Goal: Transaction & Acquisition: Obtain resource

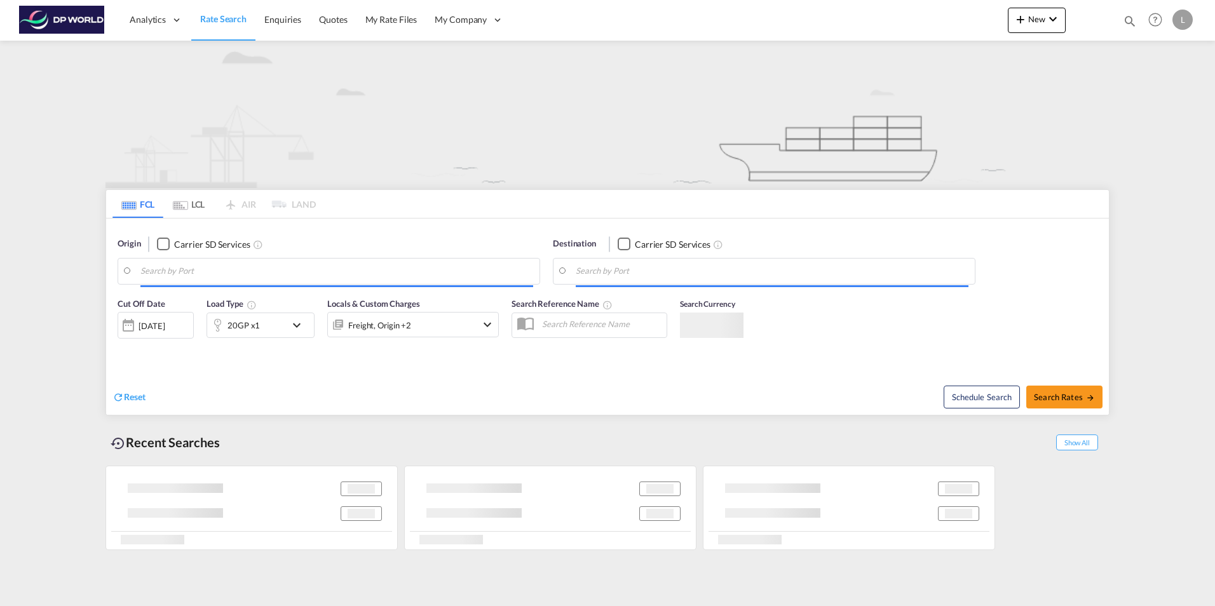
type input "[GEOGRAPHIC_DATA], [GEOGRAPHIC_DATA]"
type input "[GEOGRAPHIC_DATA], [GEOGRAPHIC_DATA], USLAX"
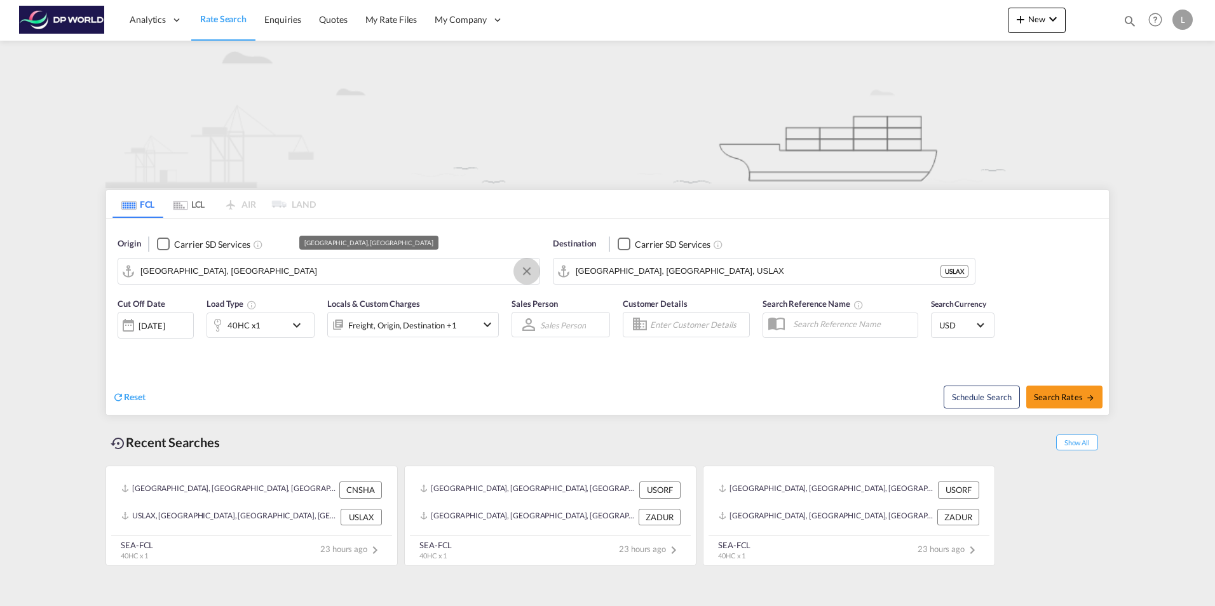
click at [522, 274] on button "Clear Input" at bounding box center [526, 271] width 19 height 19
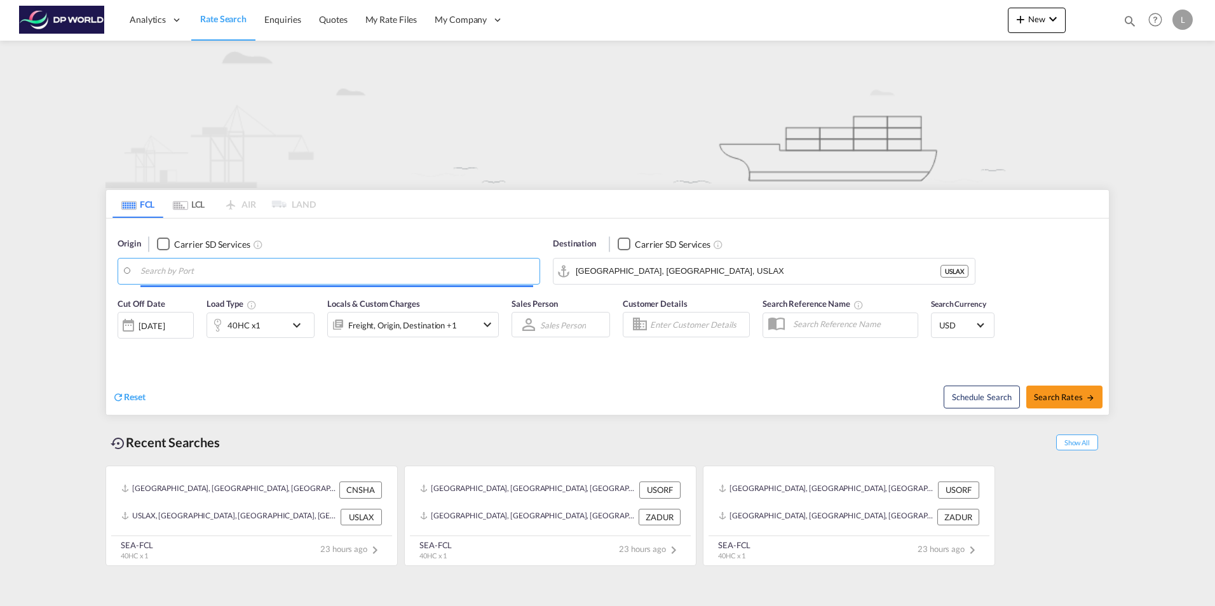
click at [159, 275] on input "Search by Port" at bounding box center [336, 271] width 393 height 19
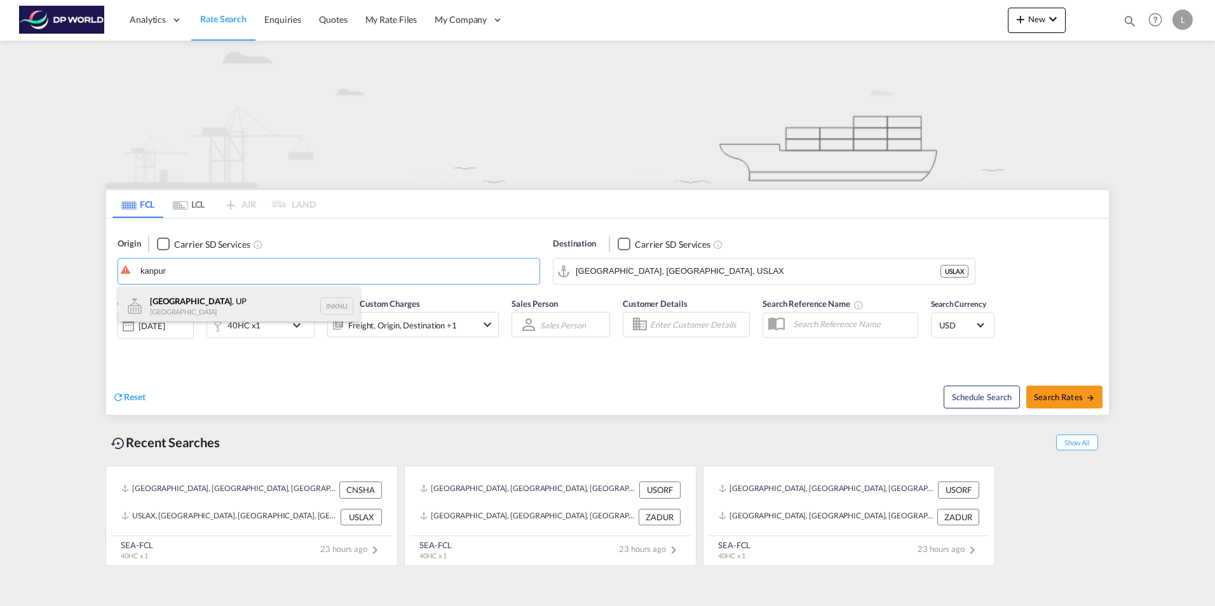
click at [215, 301] on div "[GEOGRAPHIC_DATA] , UP [GEOGRAPHIC_DATA] INKNU" at bounding box center [238, 306] width 241 height 38
type input "[GEOGRAPHIC_DATA], [GEOGRAPHIC_DATA], INKNU"
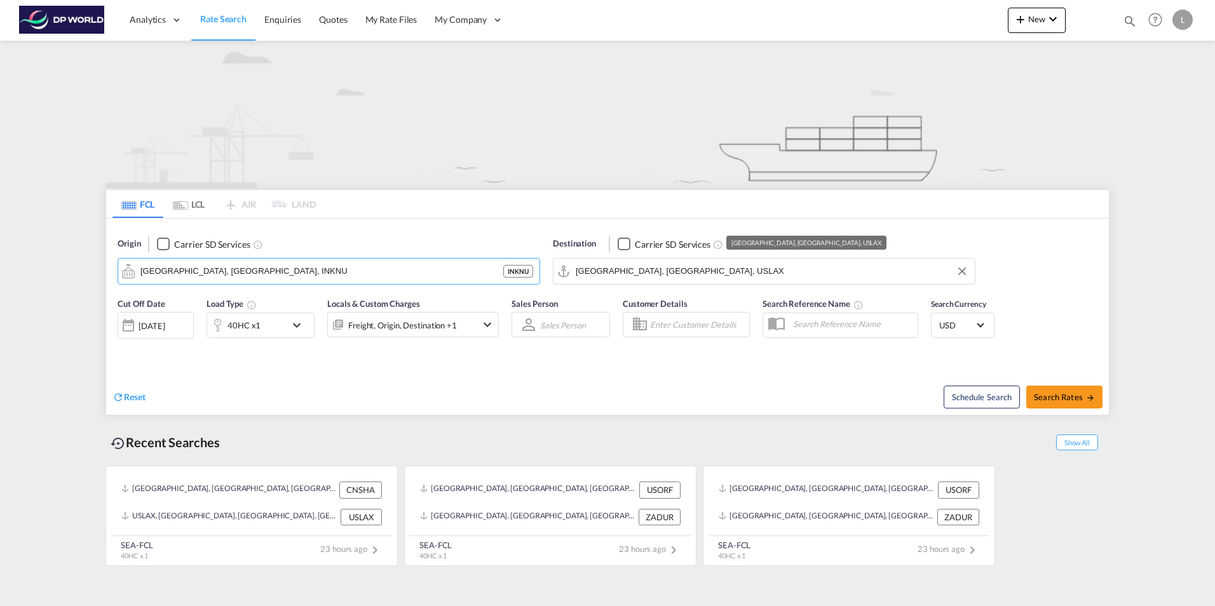
click at [622, 271] on input "[GEOGRAPHIC_DATA], [GEOGRAPHIC_DATA], USLAX" at bounding box center [772, 271] width 393 height 19
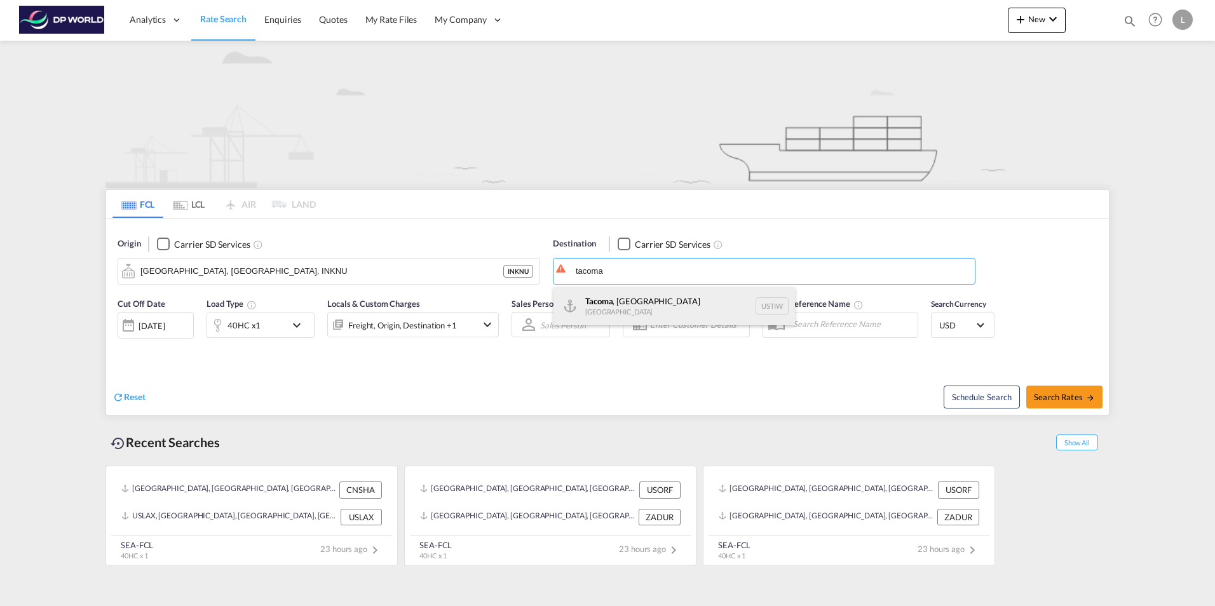
click at [601, 309] on div "Tacoma , [GEOGRAPHIC_DATA] [GEOGRAPHIC_DATA] [GEOGRAPHIC_DATA]" at bounding box center [673, 306] width 241 height 38
type input "Tacoma, [GEOGRAPHIC_DATA], USTIW"
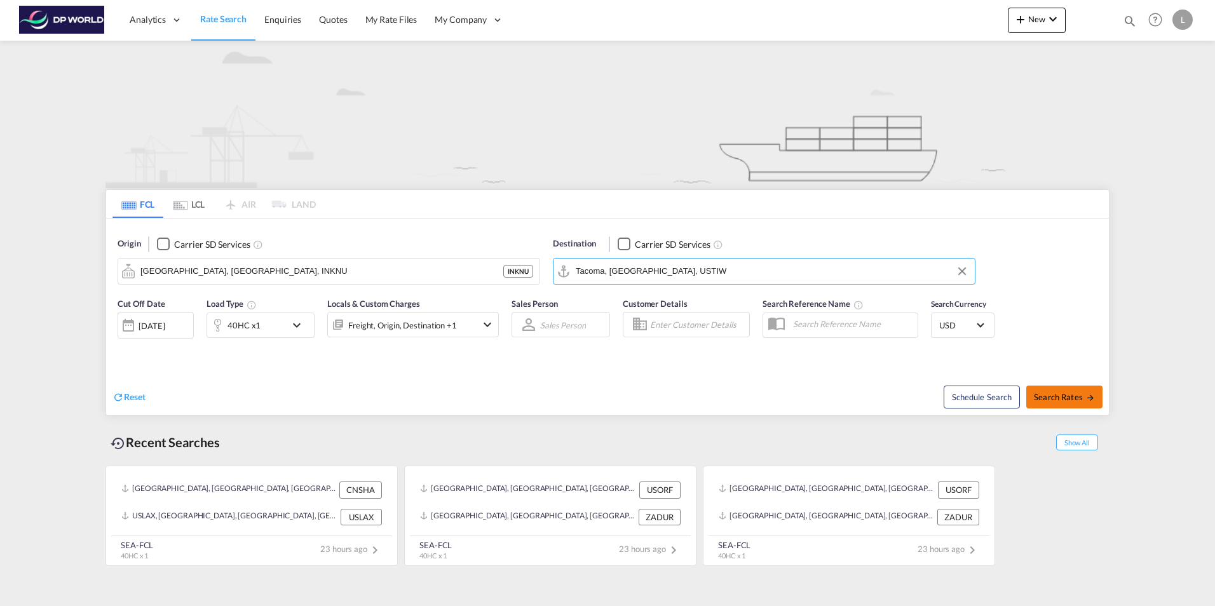
click at [1067, 395] on span "Search Rates" at bounding box center [1064, 397] width 61 height 10
type input "INKNU to USTIW / [DATE]"
